Goal: Transaction & Acquisition: Purchase product/service

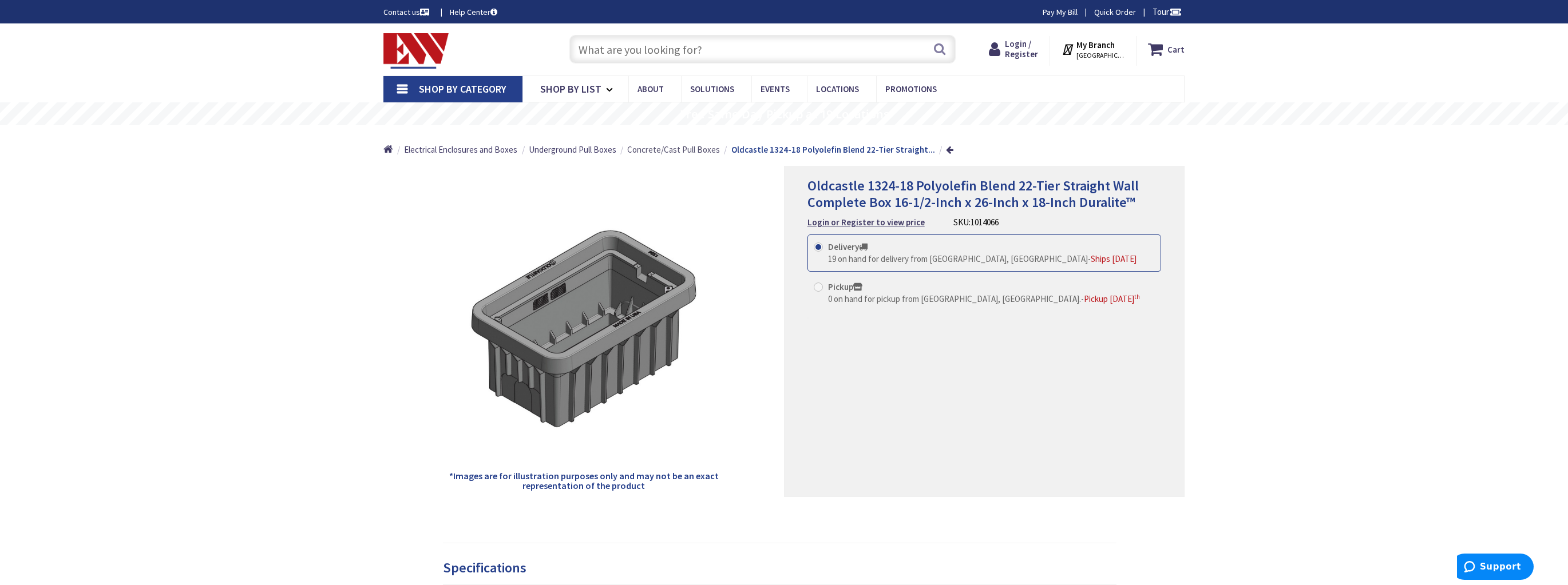
click at [682, 154] on span "Concrete/Cast Pull Boxes" at bounding box center [674, 149] width 93 height 11
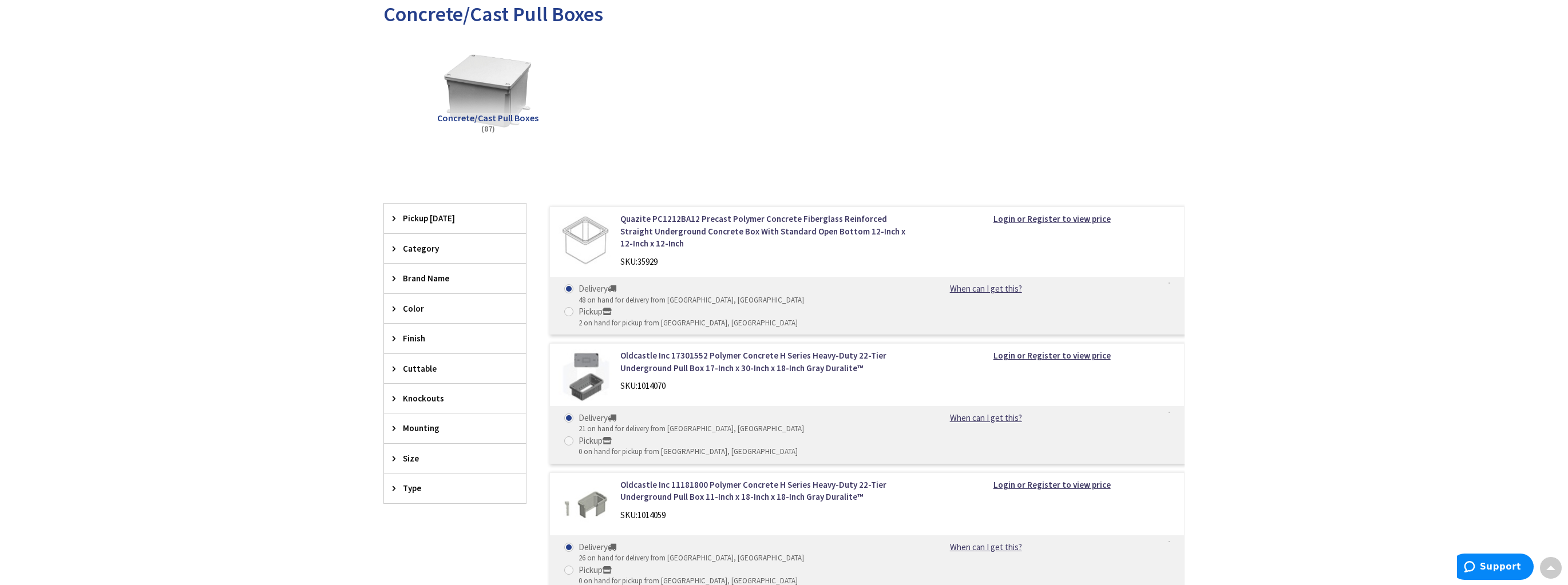
scroll to position [229, 0]
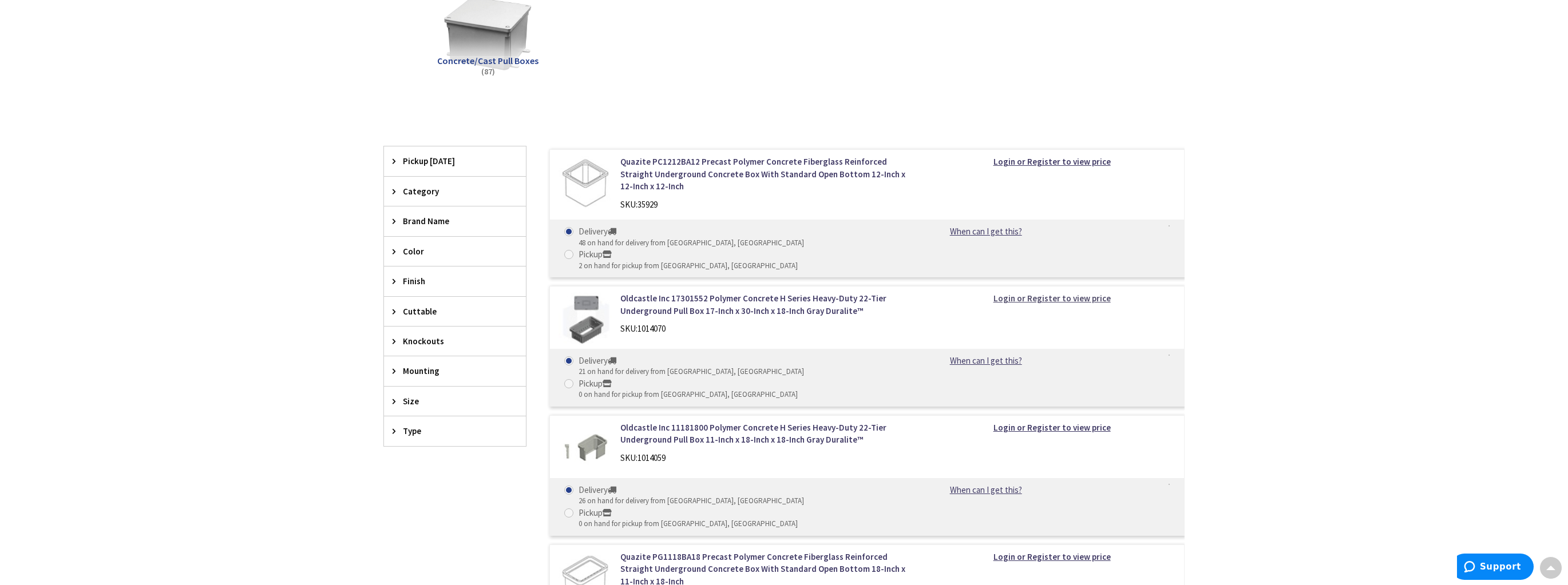
click at [1078, 293] on strong "Login or Register to view price" at bounding box center [1053, 298] width 118 height 11
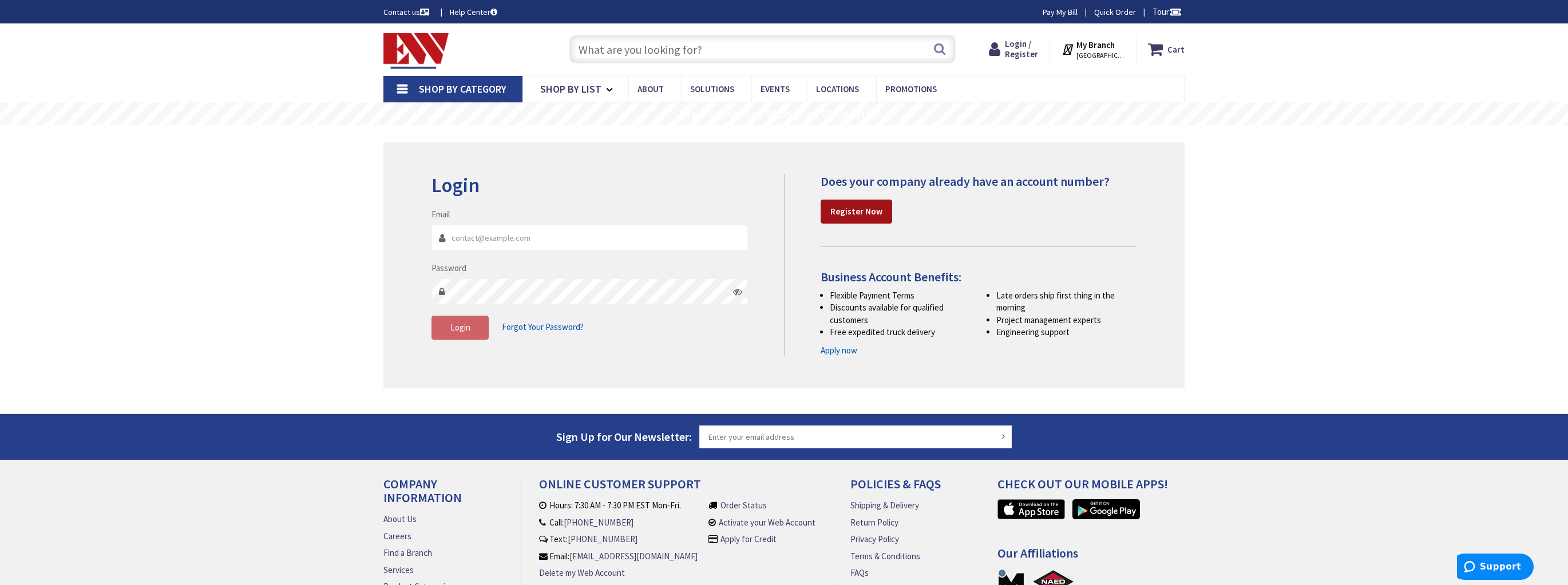
click at [856, 214] on strong "Register Now" at bounding box center [856, 211] width 52 height 11
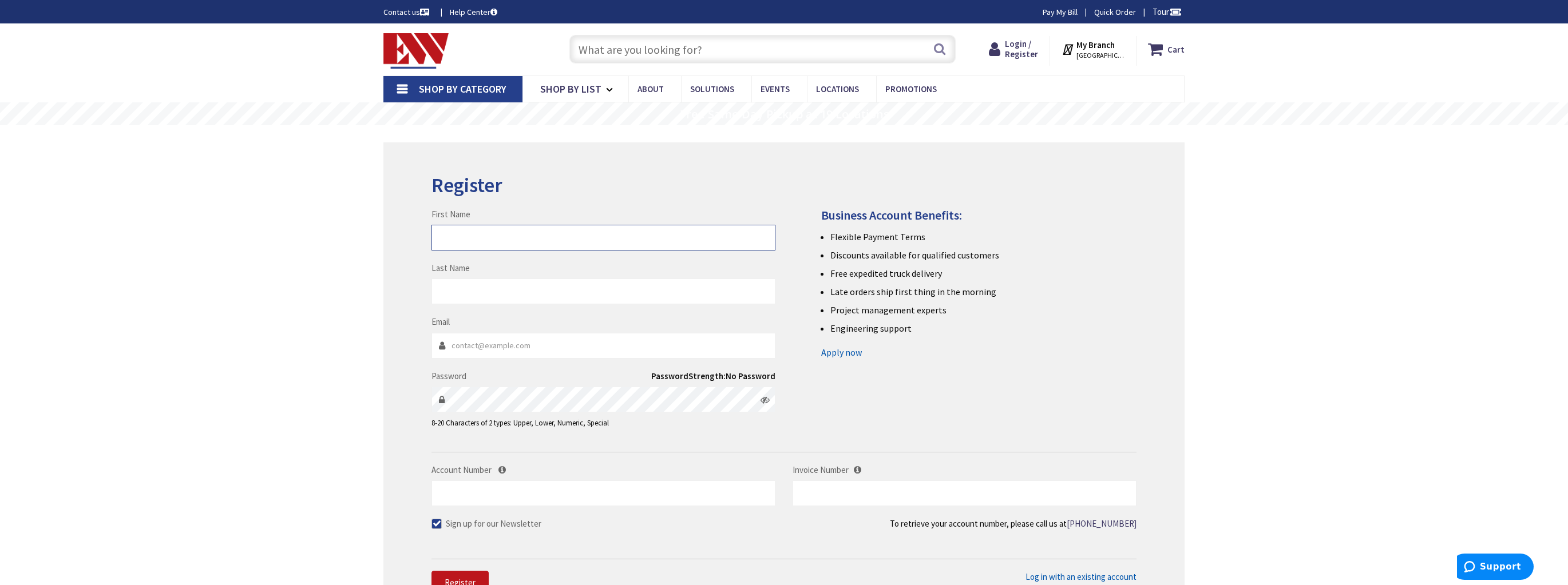
click at [480, 225] on input "First Name" at bounding box center [604, 238] width 344 height 26
type input "Christopher"
type input "Micaletti"
type input "cmicaletti@campustech.net"
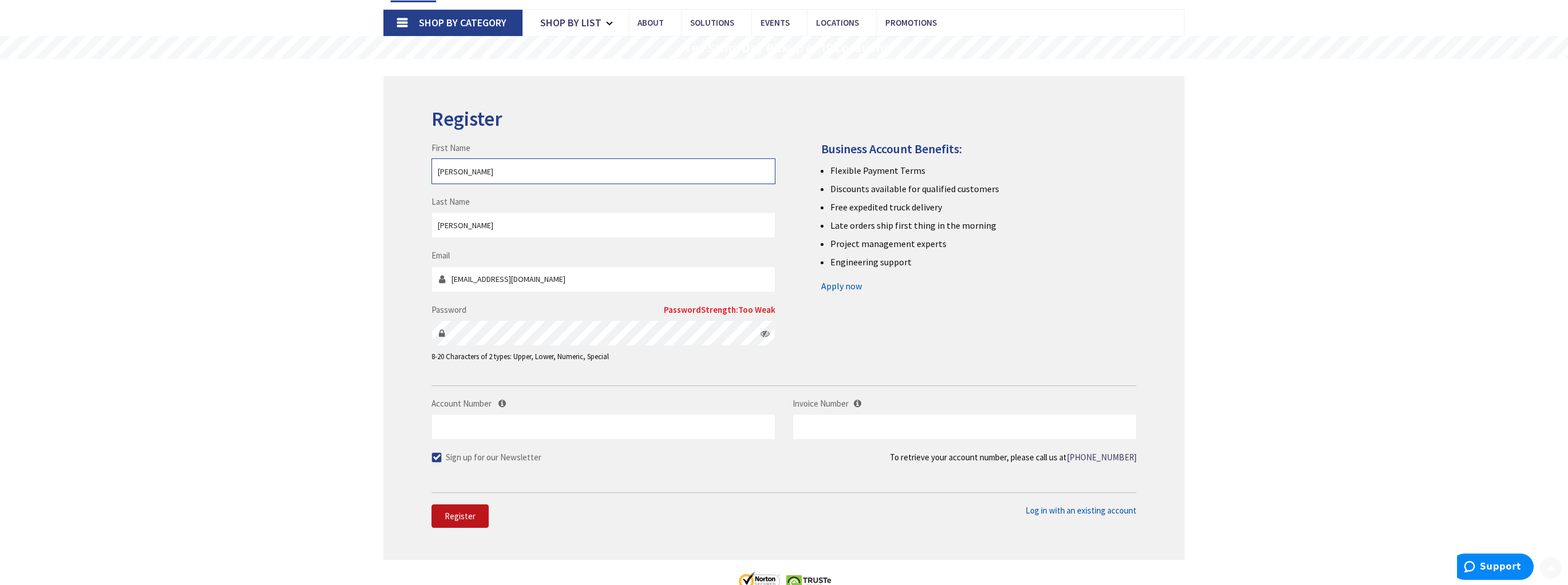
scroll to position [138, 0]
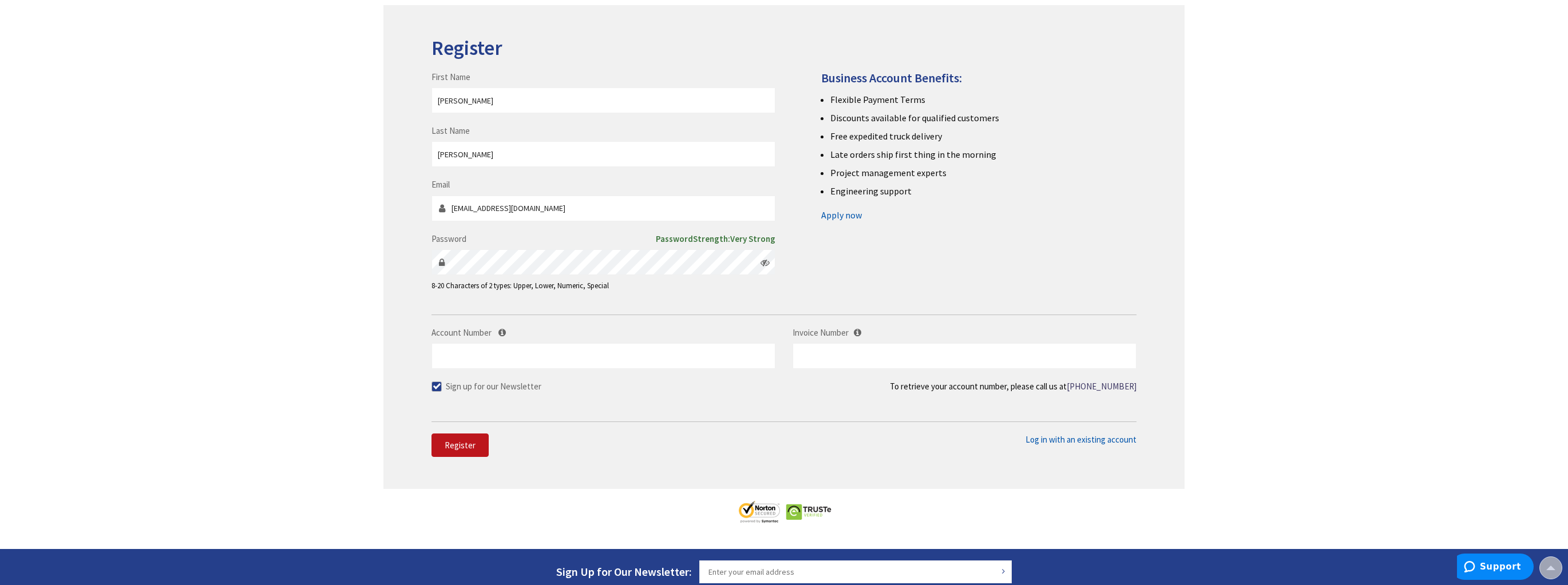
click at [435, 384] on span at bounding box center [437, 386] width 10 height 10
click at [435, 384] on input "Sign up for our Newsletter" at bounding box center [438, 386] width 8 height 8
checkbox input "false"
click at [447, 448] on span "Register" at bounding box center [460, 445] width 31 height 11
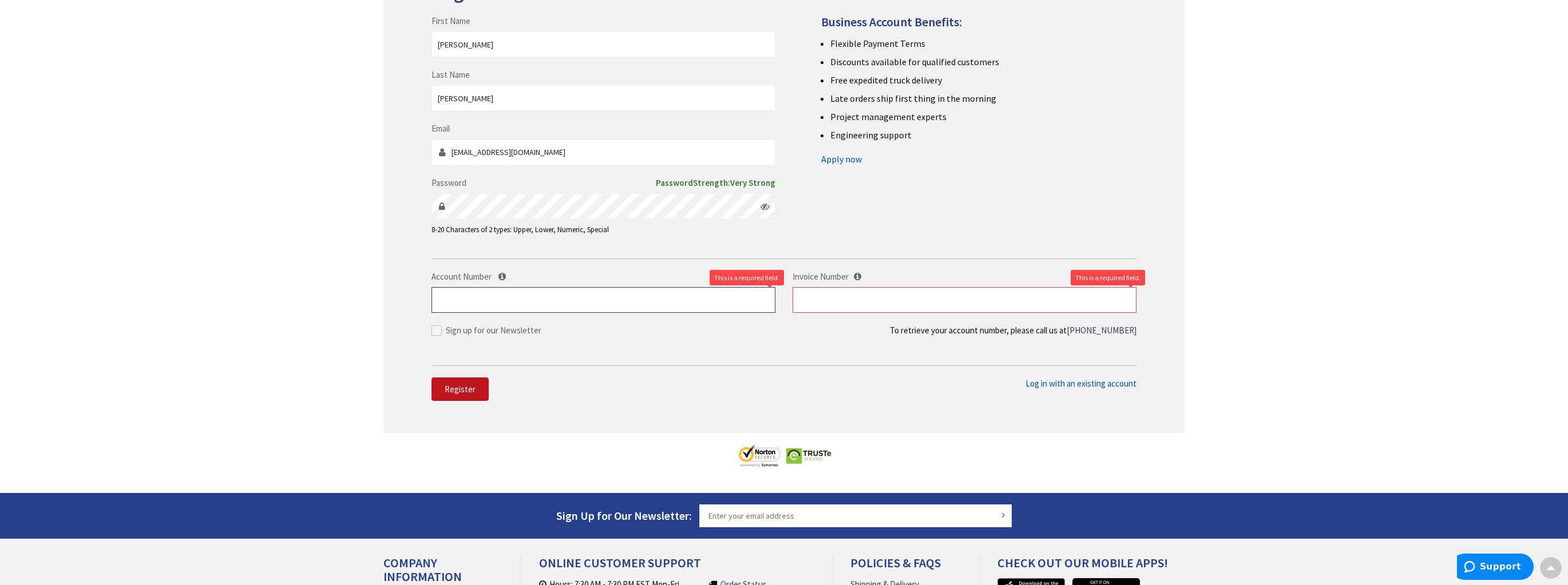
scroll to position [0, 0]
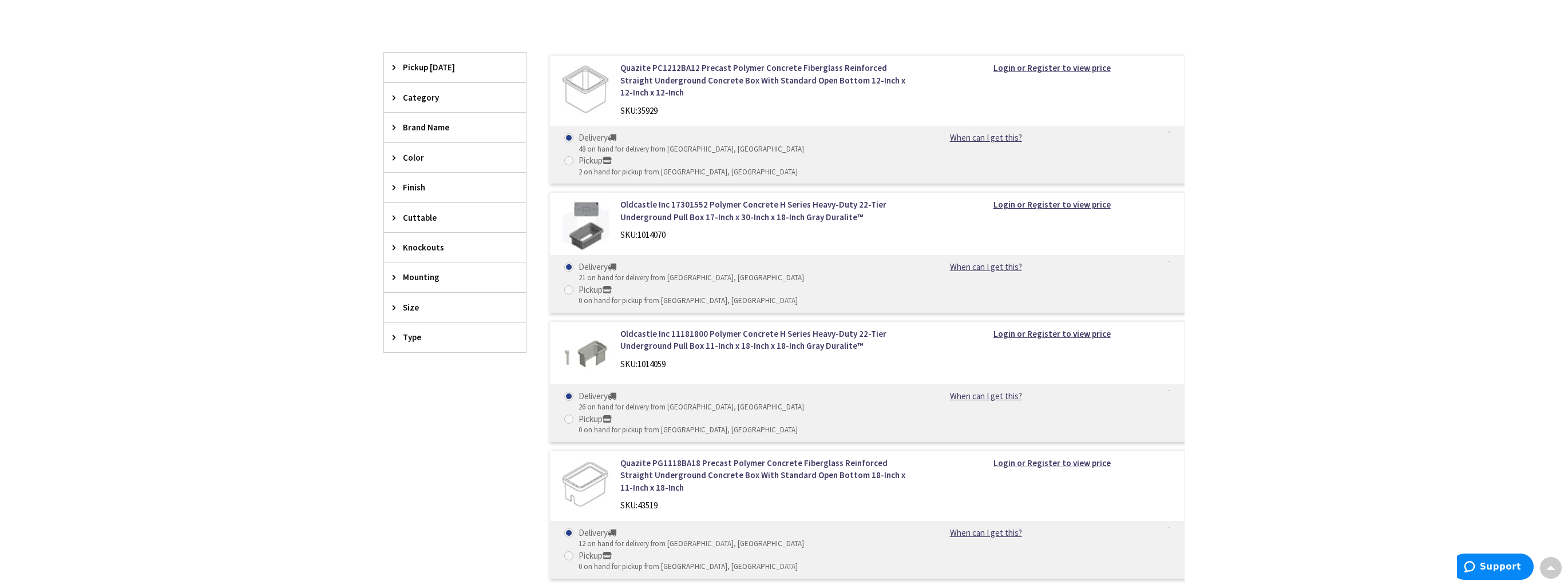
scroll to position [286, 0]
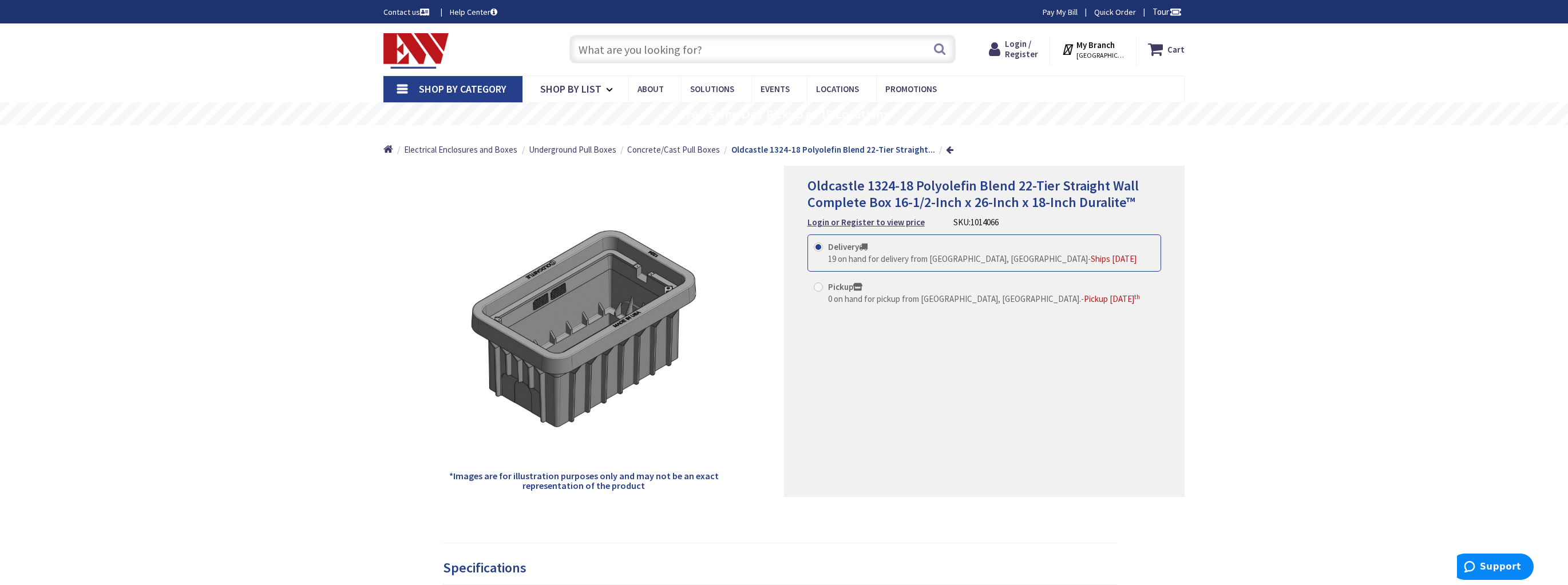
click at [1123, 51] on span "[GEOGRAPHIC_DATA], [GEOGRAPHIC_DATA]" at bounding box center [1101, 55] width 49 height 9
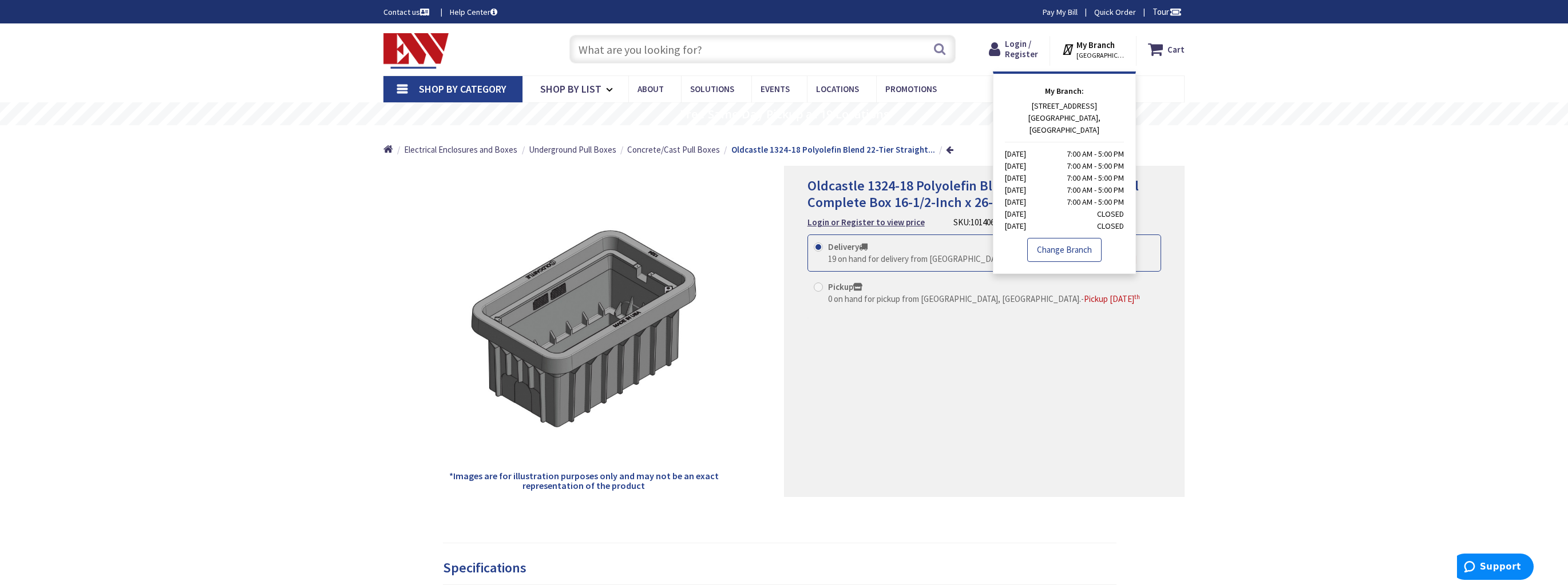
click at [1081, 238] on link "Change Branch" at bounding box center [1065, 250] width 74 height 24
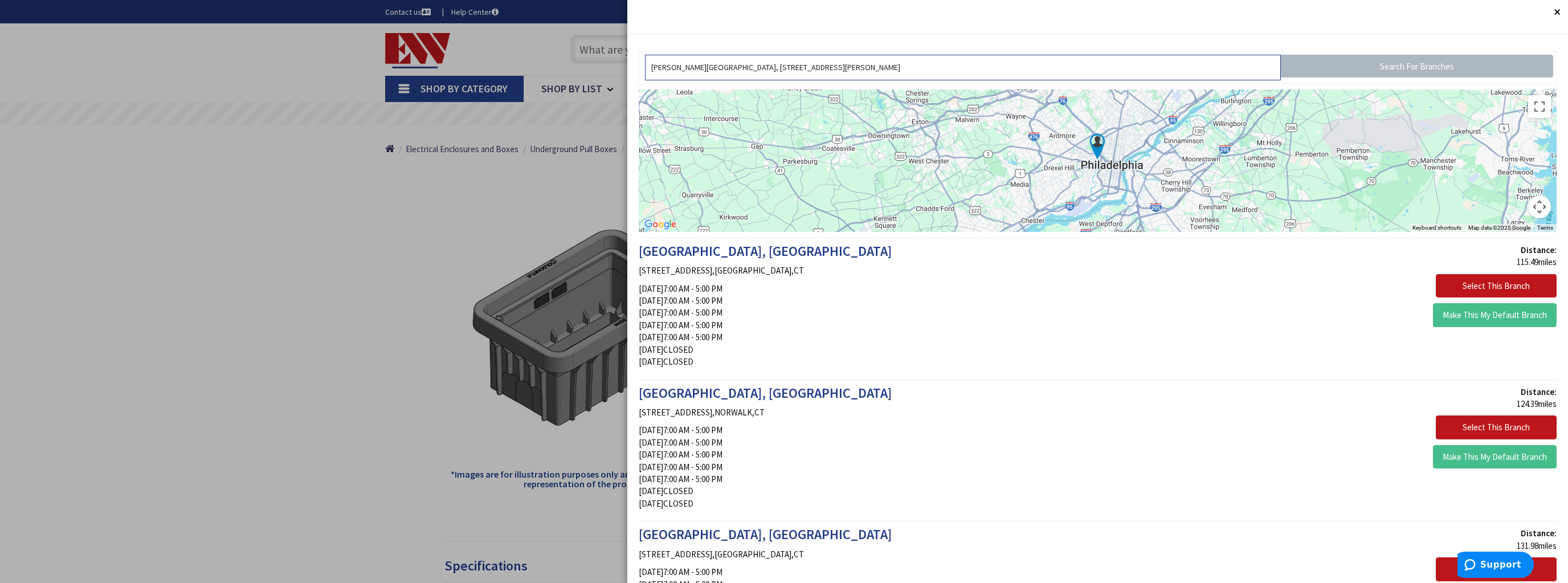
click at [807, 69] on input "[PERSON_NAME][GEOGRAPHIC_DATA], [STREET_ADDRESS][PERSON_NAME]" at bounding box center [963, 67] width 636 height 26
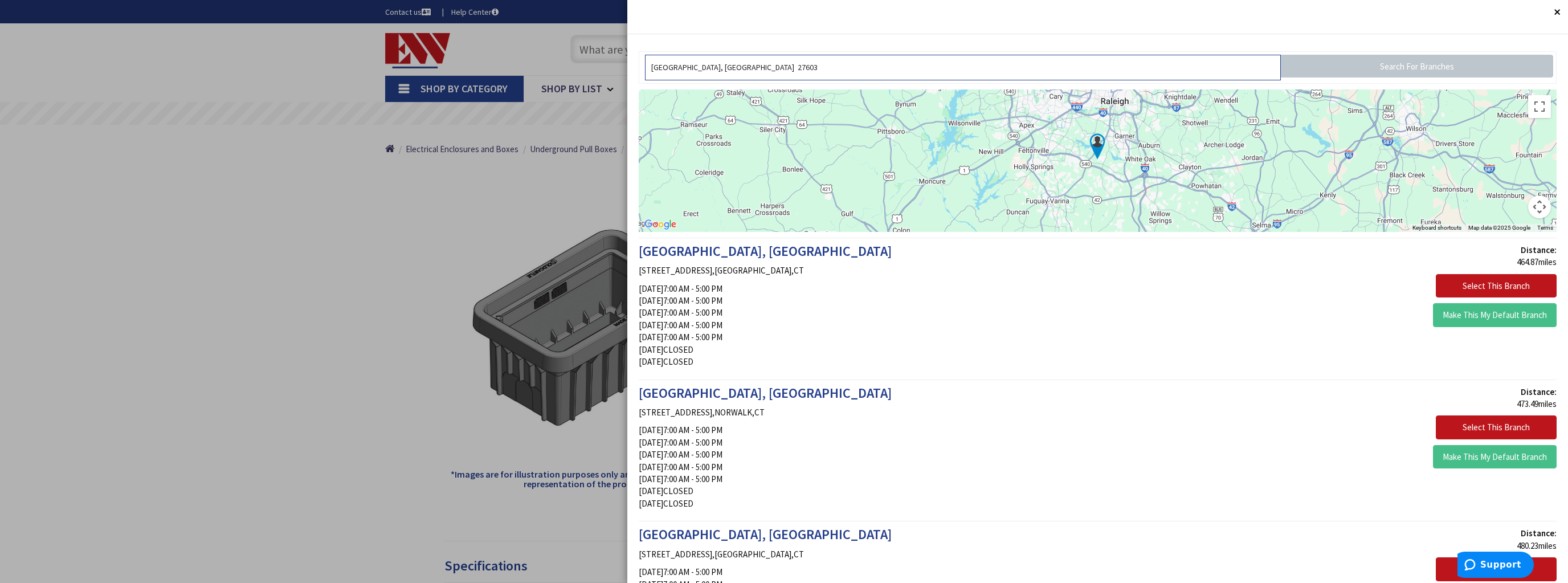
type input "[GEOGRAPHIC_DATA], [GEOGRAPHIC_DATA] 27603"
click at [1344, 69] on input "Search For Branches" at bounding box center [1417, 66] width 272 height 23
click at [376, 184] on div at bounding box center [784, 292] width 1568 height 583
